Goal: Task Accomplishment & Management: Use online tool/utility

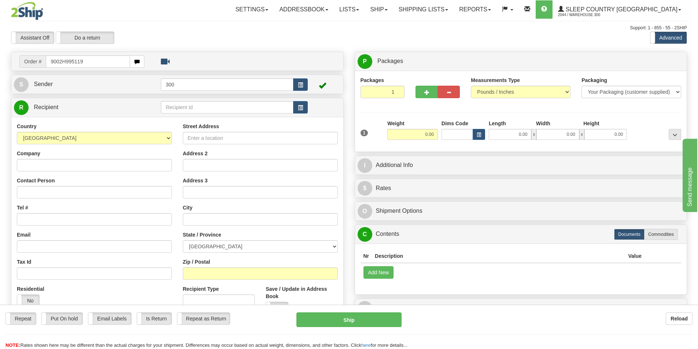
type input "9002H995119"
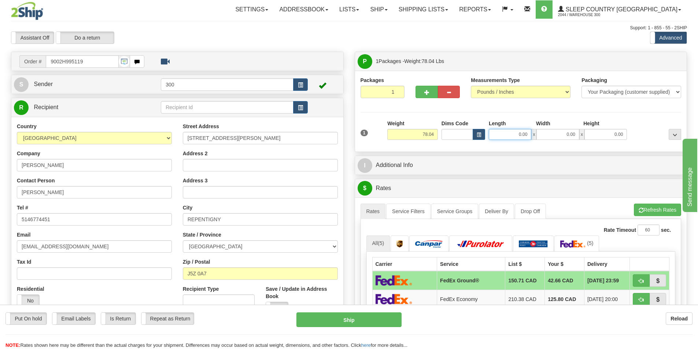
click at [529, 134] on input "0.00" at bounding box center [509, 134] width 42 height 11
type input "19.50"
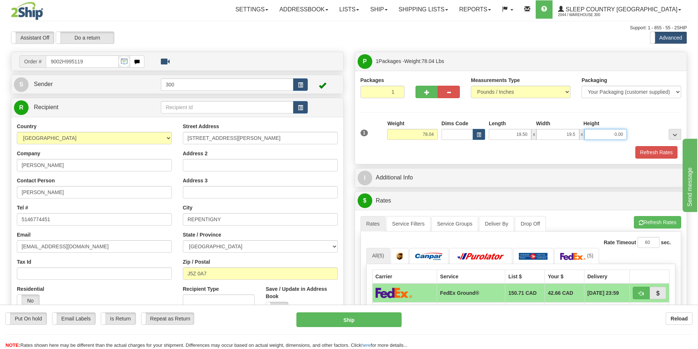
type input "19.50"
type input "43.50"
click at [642, 146] on button "Refresh Rates" at bounding box center [656, 152] width 42 height 12
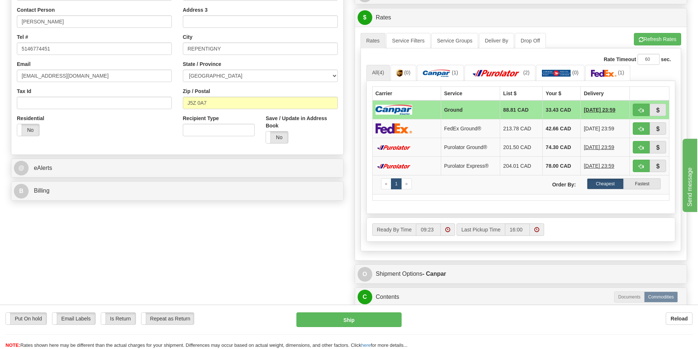
scroll to position [220, 0]
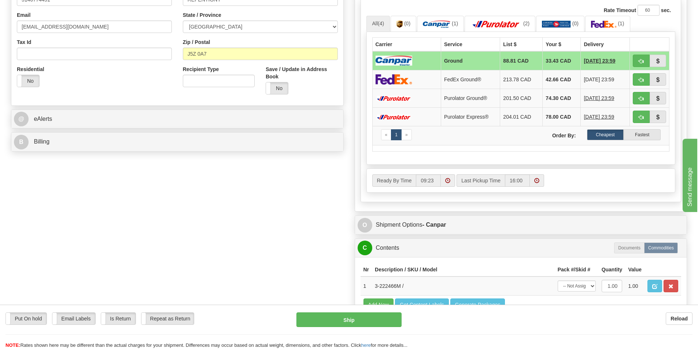
click at [453, 233] on div "O Shipment Options - Canpar" at bounding box center [521, 225] width 332 height 19
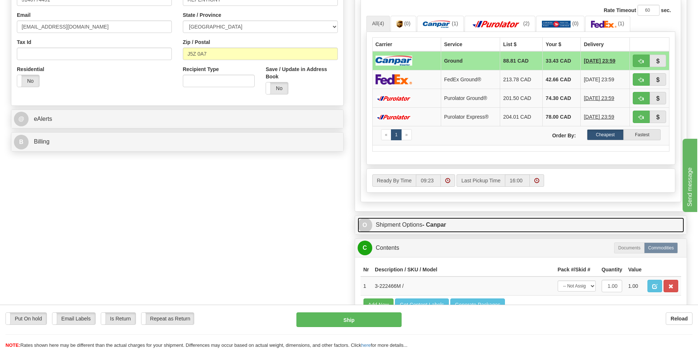
click at [461, 228] on link "O Shipment Options - Canpar" at bounding box center [520, 225] width 327 height 15
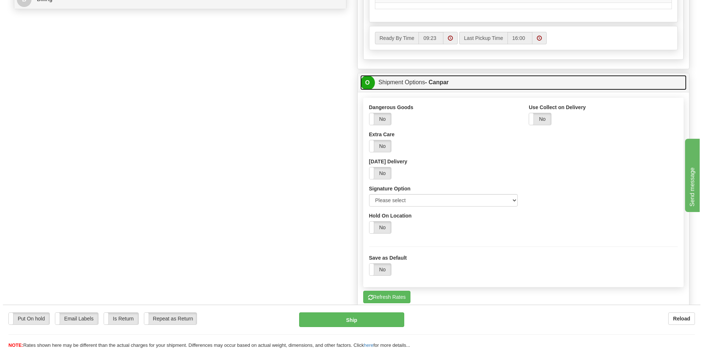
scroll to position [366, 0]
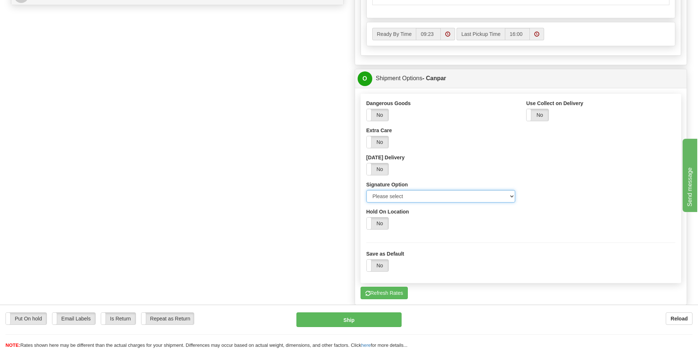
click at [506, 196] on select "Please select No Signature Required Signature Required Adult Signature" at bounding box center [440, 196] width 149 height 12
select select "2"
click at [366, 190] on select "Please select No Signature Required Signature Required Adult Signature" at bounding box center [440, 196] width 149 height 12
click at [359, 319] on button "Ship" at bounding box center [348, 319] width 105 height 15
type input "1"
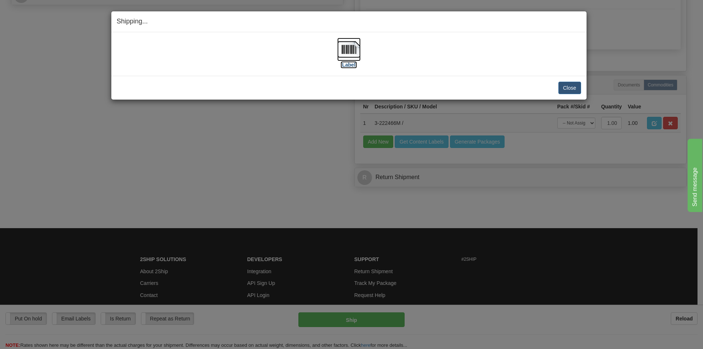
click at [342, 48] on img at bounding box center [348, 49] width 23 height 23
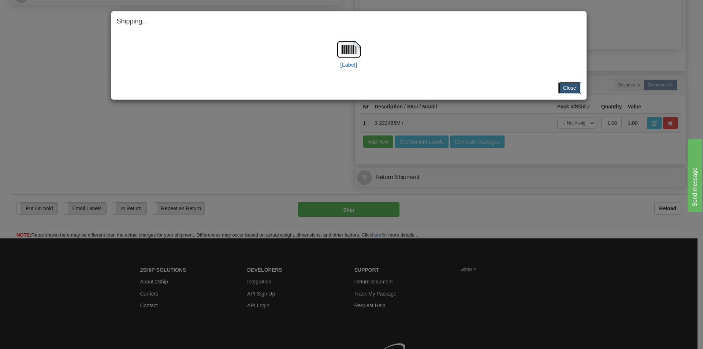
click at [572, 92] on button "Close" at bounding box center [569, 88] width 23 height 12
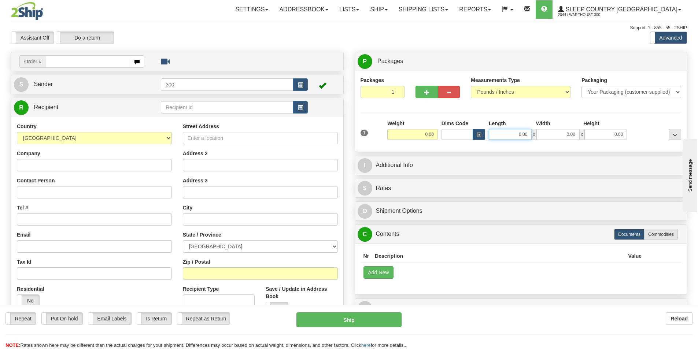
click at [514, 133] on input "0.00" at bounding box center [509, 134] width 42 height 11
type input "0.00"
